Goal: Check status: Check status

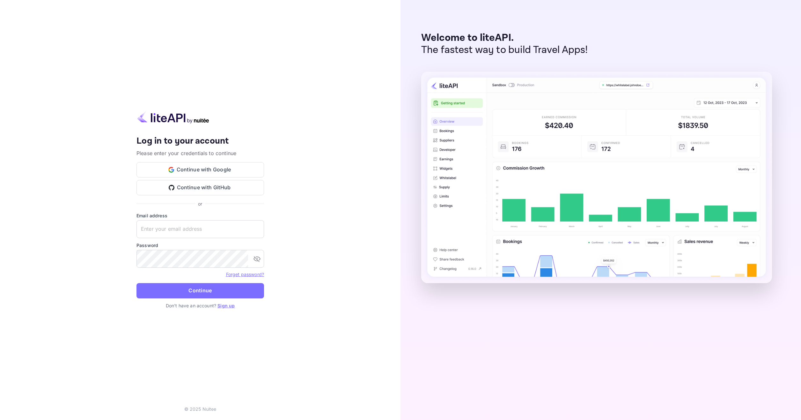
type input "[EMAIL_ADDRESS][DOMAIN_NAME]"
click at [216, 287] on button "Continue" at bounding box center [200, 290] width 128 height 15
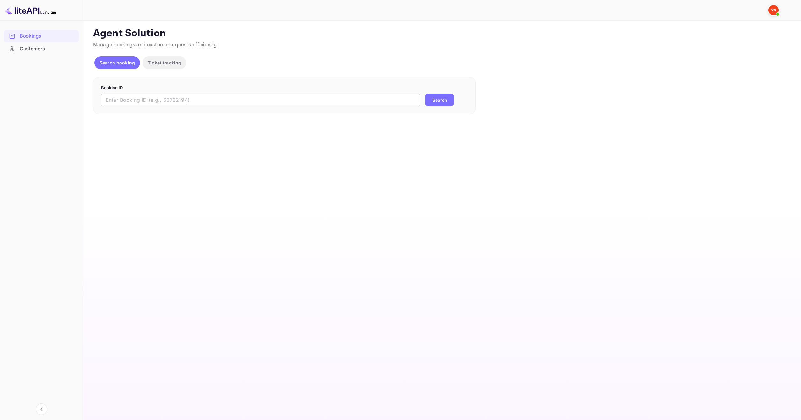
click at [277, 102] on input "text" at bounding box center [260, 99] width 319 height 13
paste input "9828173"
type input "9828173"
click at [444, 99] on button "Search" at bounding box center [439, 99] width 29 height 13
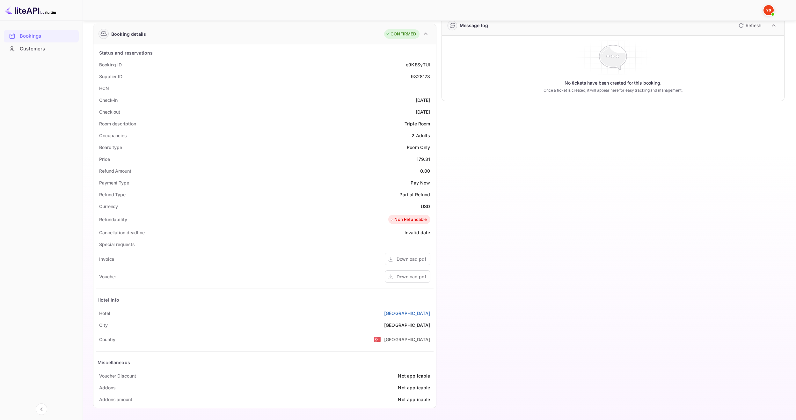
scroll to position [94, 0]
click at [420, 280] on div "Download pdf" at bounding box center [408, 276] width 46 height 12
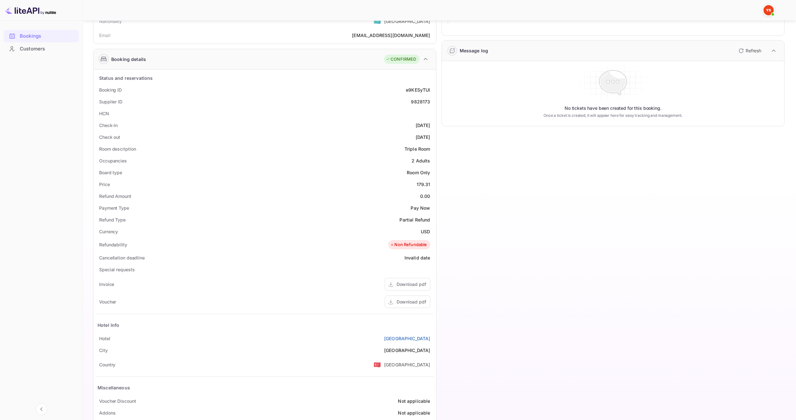
scroll to position [0, 0]
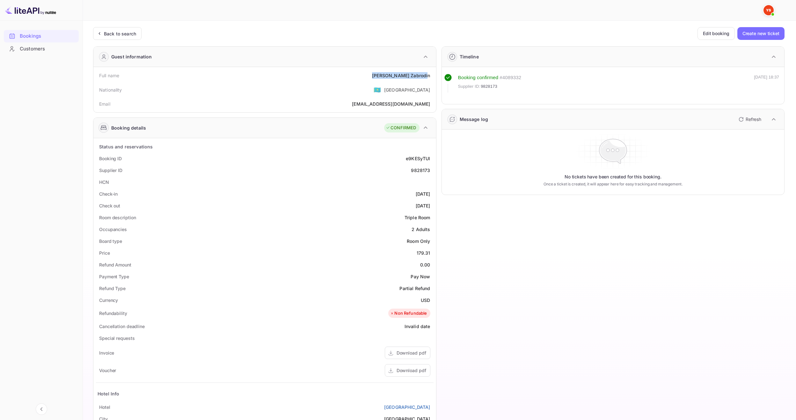
drag, startPoint x: 406, startPoint y: 76, endPoint x: 429, endPoint y: 75, distance: 23.0
click at [429, 75] on div "Full name [PERSON_NAME]" at bounding box center [265, 76] width 338 height 12
drag, startPoint x: 430, startPoint y: 75, endPoint x: 401, endPoint y: 76, distance: 29.3
click at [401, 76] on div "[PERSON_NAME]" at bounding box center [401, 75] width 58 height 7
copy div "[PERSON_NAME]"
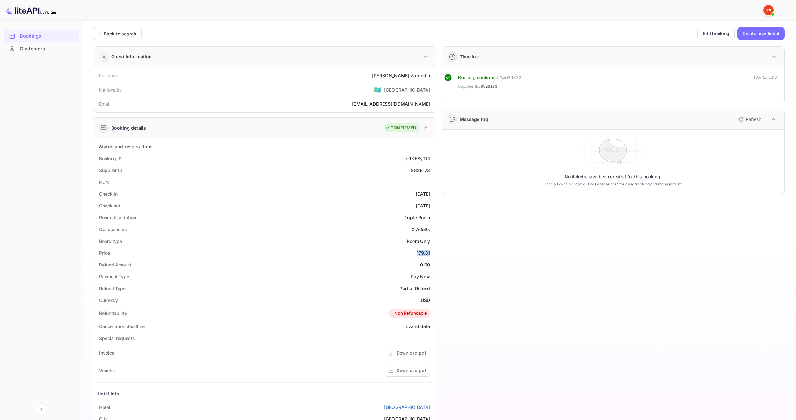
drag, startPoint x: 414, startPoint y: 252, endPoint x: 432, endPoint y: 251, distance: 17.6
click at [432, 251] on div "Price 179.31" at bounding box center [265, 253] width 338 height 12
copy div "179.31"
